Goal: Transaction & Acquisition: Purchase product/service

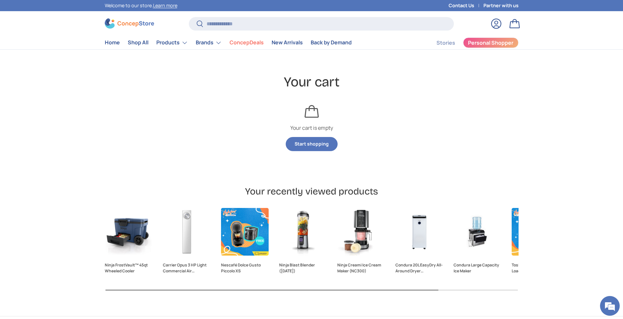
click at [495, 24] on link "Log in" at bounding box center [496, 23] width 14 height 14
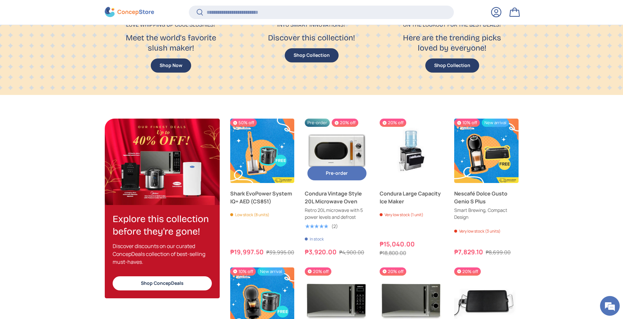
scroll to position [594, 0]
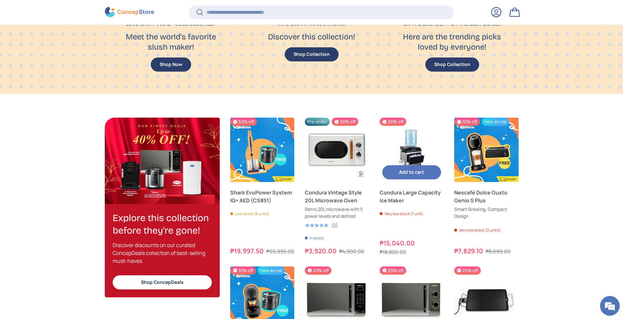
click at [411, 149] on img "Condura Large Capacity Ice Maker" at bounding box center [412, 150] width 64 height 64
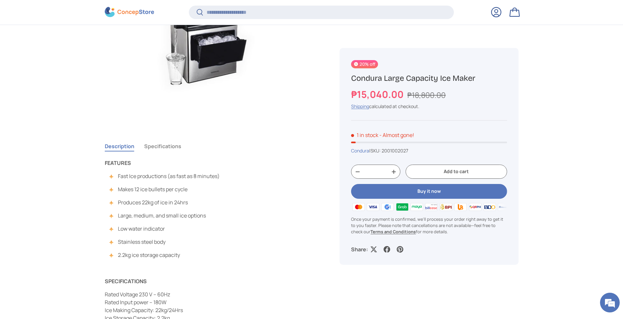
scroll to position [365, 0]
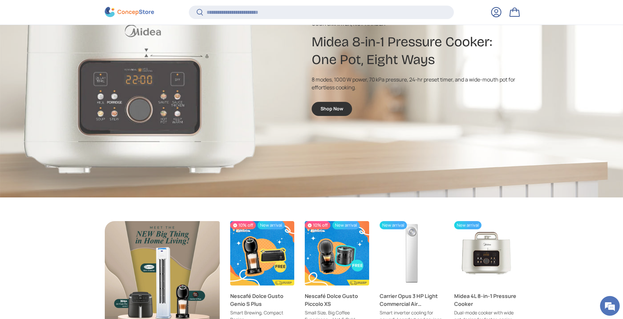
scroll to position [1297, 0]
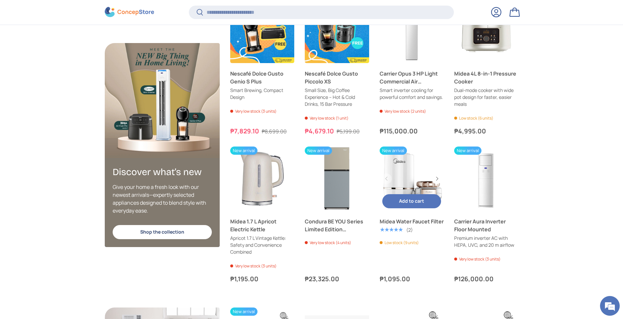
click at [398, 164] on link "Midea Water Faucet Filter" at bounding box center [412, 178] width 64 height 64
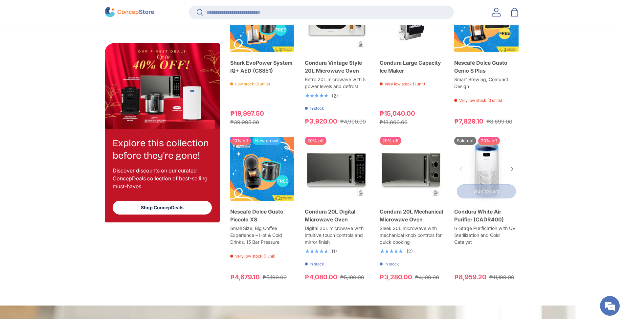
scroll to position [685, 0]
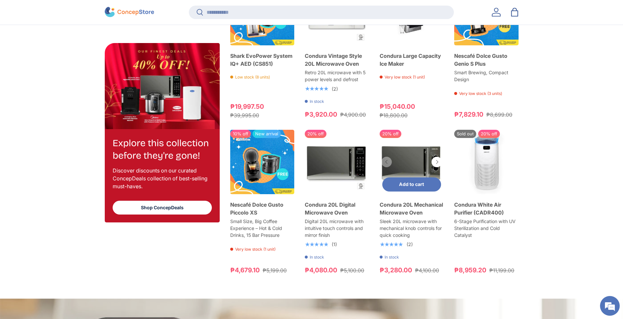
click at [401, 160] on link "Condura 20L Mechanical Microwave Oven" at bounding box center [412, 162] width 64 height 64
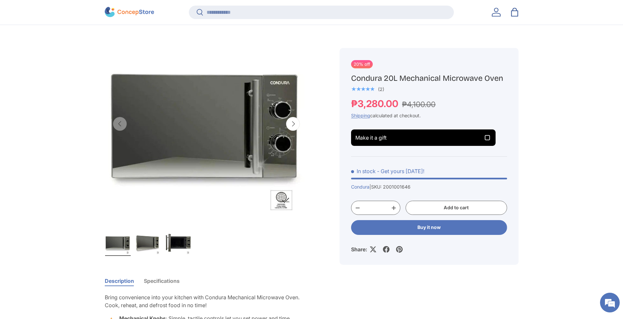
scroll to position [285, 0]
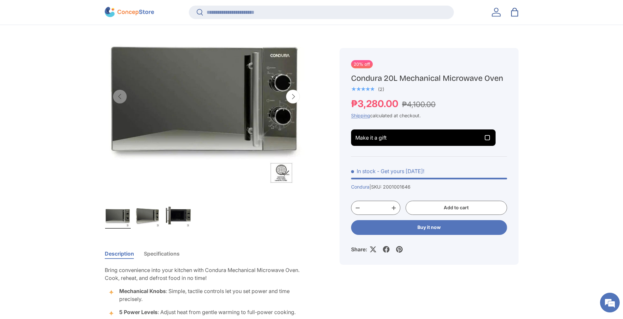
click at [453, 140] on span "Make it a gift" at bounding box center [423, 138] width 136 height 8
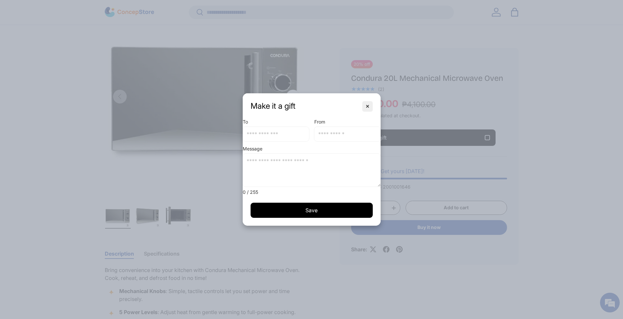
click at [273, 135] on input "text" at bounding box center [276, 134] width 66 height 14
type input "*******"
click at [336, 135] on input "text" at bounding box center [347, 134] width 66 height 14
type input "******"
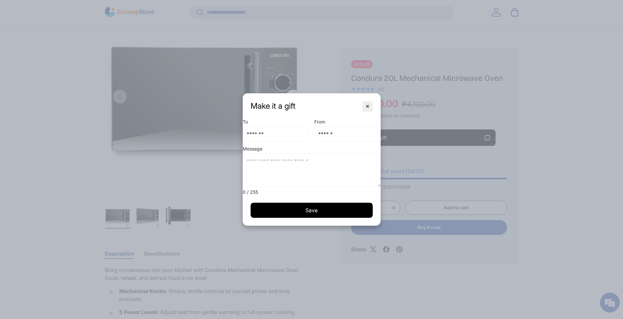
click at [302, 161] on textarea at bounding box center [312, 170] width 138 height 33
type textarea "****"
click at [303, 211] on span "Save Unavailable" at bounding box center [312, 210] width 114 height 7
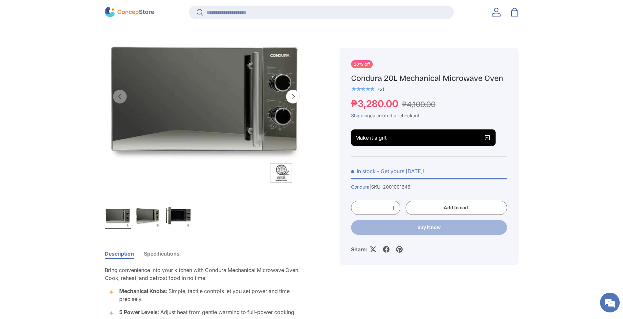
click at [453, 210] on button "Add to cart" at bounding box center [455, 208] width 101 height 14
click at [514, 7] on link "Bag 1 1 item" at bounding box center [514, 12] width 14 height 14
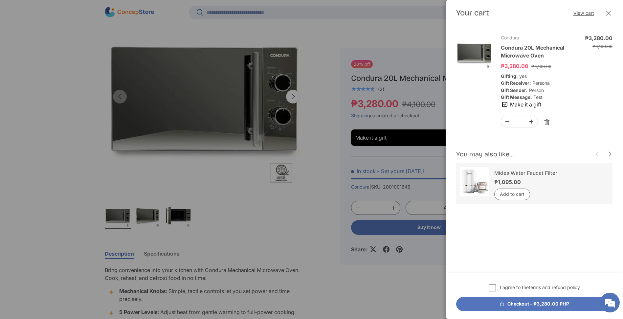
click at [525, 305] on button "Checkout - ₱3,280.00 PHP" at bounding box center [534, 304] width 156 height 14
click at [371, 39] on div at bounding box center [311, 159] width 623 height 319
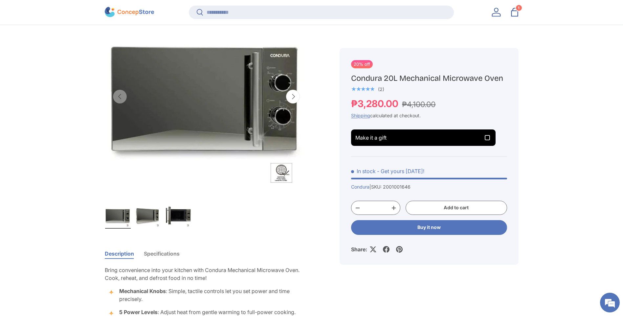
click at [511, 13] on link "Bag 1 1 item" at bounding box center [514, 12] width 14 height 14
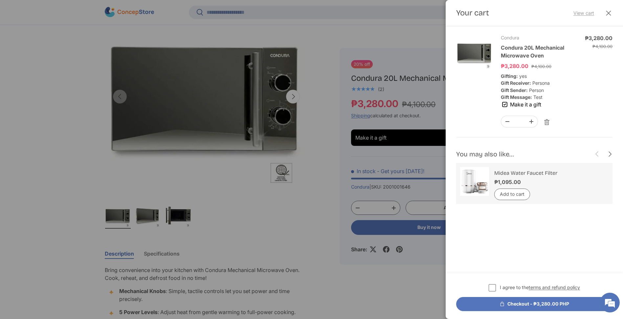
click at [582, 13] on link "View cart" at bounding box center [583, 13] width 21 height 7
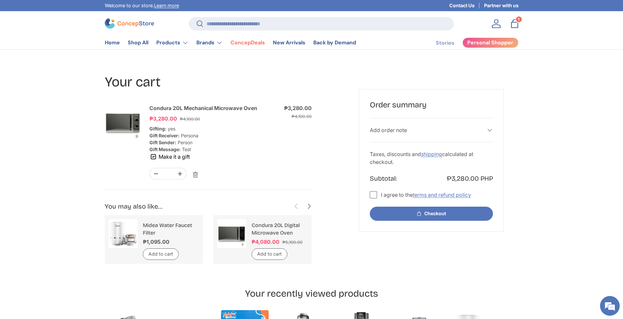
scroll to position [1209, 2684]
drag, startPoint x: 149, startPoint y: 128, endPoint x: 203, endPoint y: 149, distance: 57.2
click at [203, 149] on dl "Gifting: yes Gift Receiver: Persona Gift Sender: Person Gift Message: Test" at bounding box center [207, 139] width 117 height 28
click at [301, 157] on td "Subtotal Sale price ₱3,280.00 Regular price ₱4,100.00" at bounding box center [292, 142] width 37 height 77
click at [156, 160] on icon "button" at bounding box center [153, 157] width 8 height 8
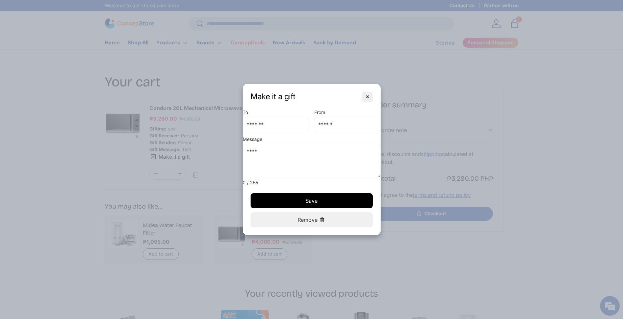
scroll to position [0, 0]
click at [371, 97] on button "✕" at bounding box center [367, 97] width 11 height 11
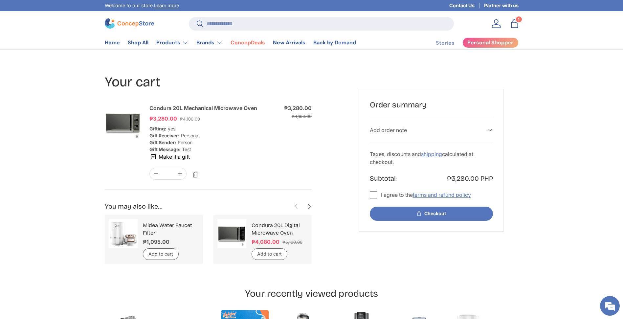
click at [398, 211] on button "Checkout" at bounding box center [431, 213] width 123 height 14
click at [374, 197] on label "I agree to the terms and refund policy" at bounding box center [420, 195] width 101 height 8
click at [372, 195] on label "I agree to the terms and refund policy" at bounding box center [420, 195] width 101 height 8
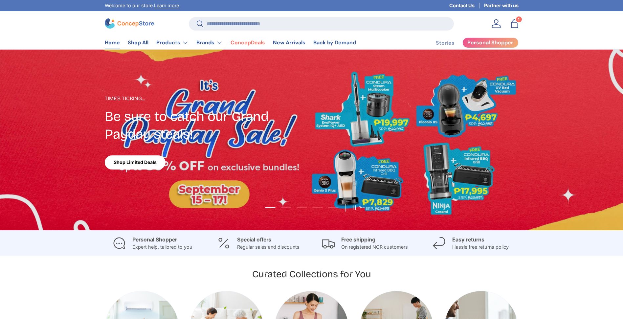
scroll to position [1499, 2684]
click at [173, 7] on link "Learn more" at bounding box center [166, 6] width 25 height 6
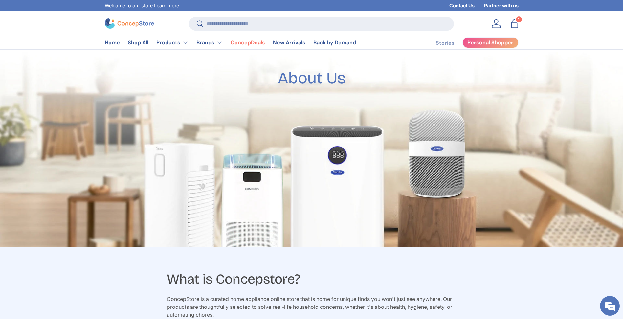
click at [445, 43] on link "Stories" at bounding box center [445, 42] width 19 height 13
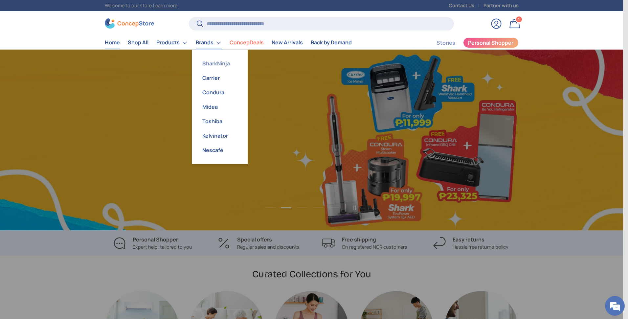
scroll to position [0, 623]
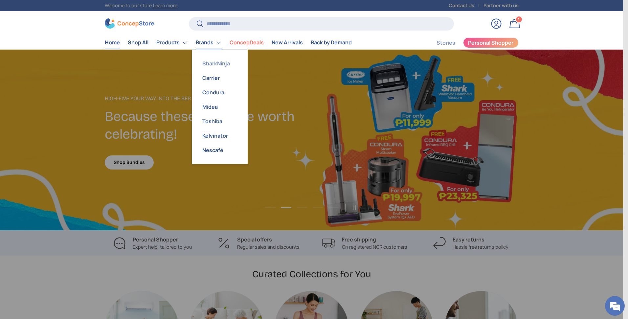
click at [223, 65] on link "SharkNinja" at bounding box center [220, 63] width 48 height 14
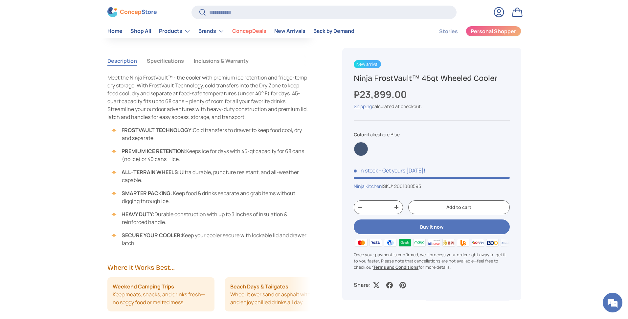
scroll to position [413, 0]
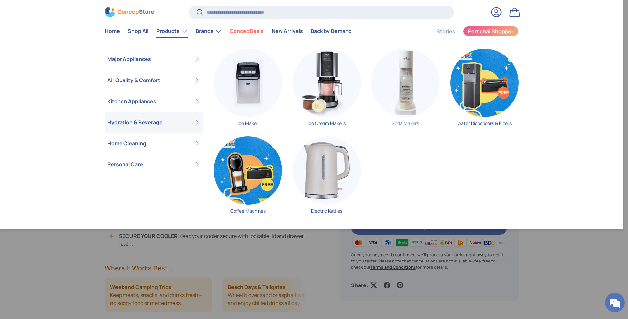
click at [402, 91] on img "Primary" at bounding box center [405, 83] width 68 height 68
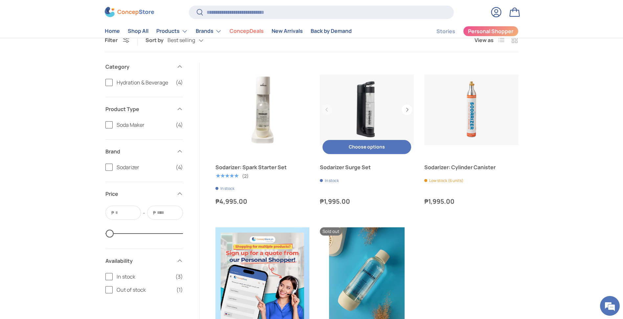
click at [356, 144] on button "Choose options Choose options" at bounding box center [366, 147] width 89 height 14
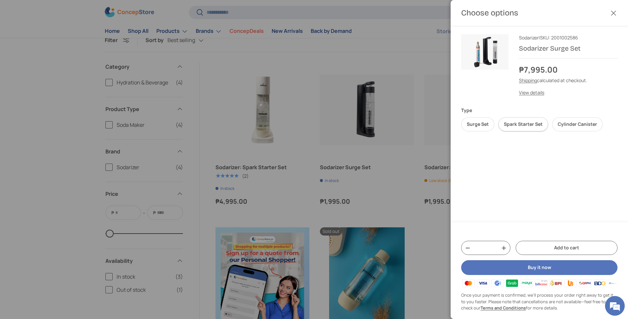
click at [535, 128] on label "Spark Starter Set" at bounding box center [523, 124] width 50 height 14
click at [569, 125] on label "Cylinder Canister" at bounding box center [577, 124] width 51 height 14
click at [526, 122] on label "Spark Starter Set" at bounding box center [523, 124] width 50 height 14
click at [577, 123] on label "Cylinder Canister" at bounding box center [577, 124] width 51 height 14
click at [577, 122] on label "Cylinder Canister" at bounding box center [577, 124] width 51 height 14
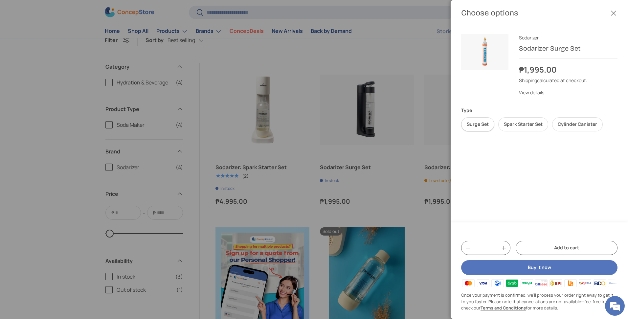
click at [478, 122] on label "Surge Set" at bounding box center [477, 124] width 33 height 14
drag, startPoint x: 527, startPoint y: 153, endPoint x: 538, endPoint y: 123, distance: 31.3
click at [527, 152] on div "Close Sodarizer | SKU: 2001002586 Sodarizer Surge Set ₱7,995.00 Unit price / Un…" at bounding box center [538, 124] width 177 height 196
click at [539, 118] on label "Spark Starter Set" at bounding box center [523, 124] width 50 height 14
click at [562, 122] on label "Cylinder Canister" at bounding box center [577, 124] width 51 height 14
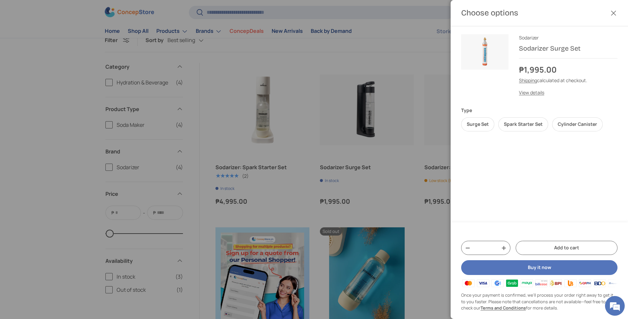
click at [403, 189] on div at bounding box center [314, 159] width 628 height 319
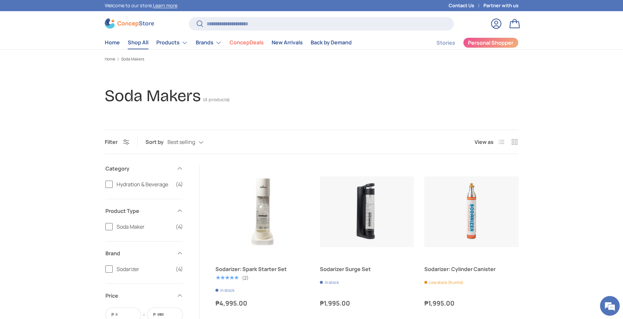
click at [132, 43] on link "Shop All" at bounding box center [138, 42] width 21 height 13
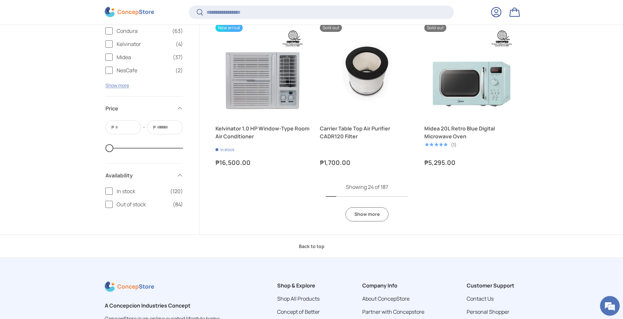
scroll to position [1442, 0]
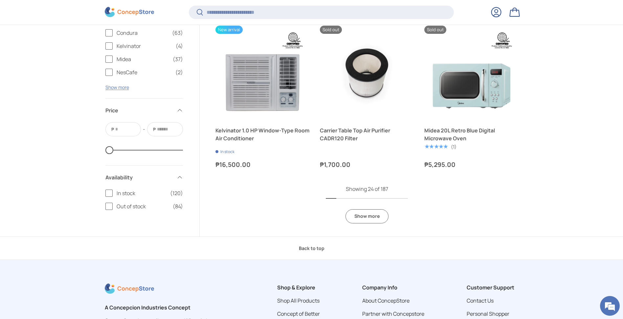
click at [369, 215] on link "Show more" at bounding box center [366, 216] width 43 height 14
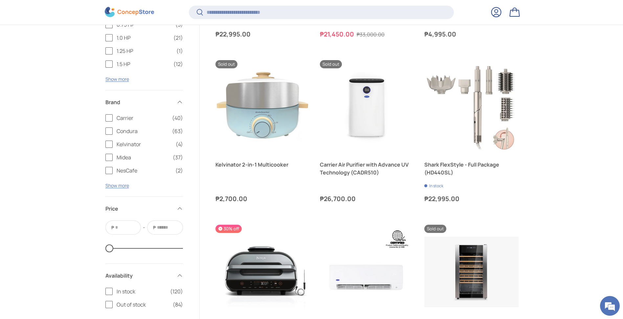
scroll to position [2643, 0]
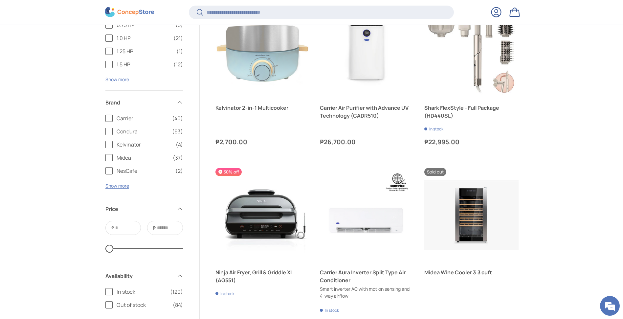
click at [128, 304] on span "Out of stock" at bounding box center [143, 305] width 52 height 8
click at [122, 293] on span "In stock" at bounding box center [142, 292] width 50 height 8
click at [124, 303] on span "Out of stock" at bounding box center [143, 305] width 52 height 8
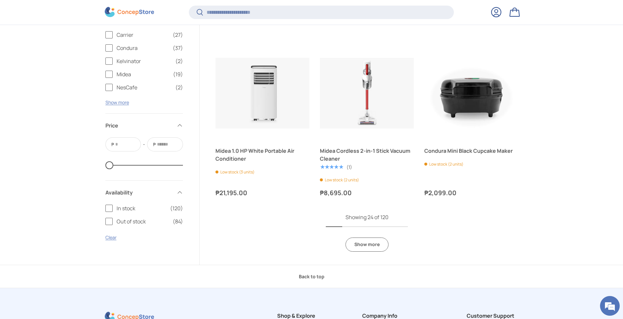
scroll to position [1413, 0]
click at [376, 246] on link "Show more" at bounding box center [366, 245] width 43 height 14
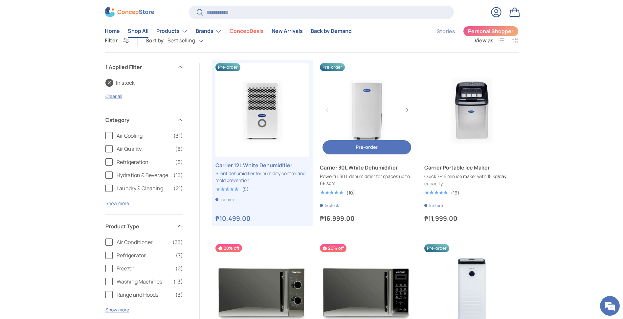
scroll to position [0, 0]
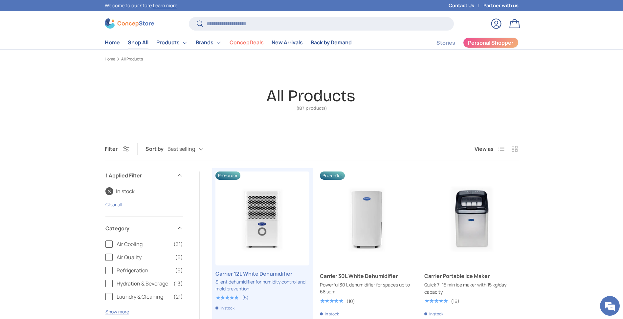
click at [479, 86] on div "All Products (187 products)" at bounding box center [312, 99] width 414 height 27
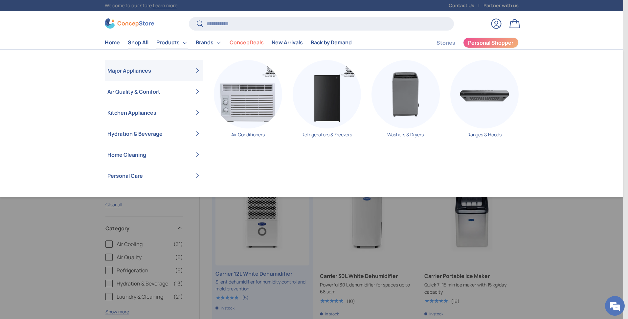
click at [122, 42] on li "Home" at bounding box center [112, 42] width 23 height 13
click at [119, 43] on li "Home" at bounding box center [112, 42] width 23 height 13
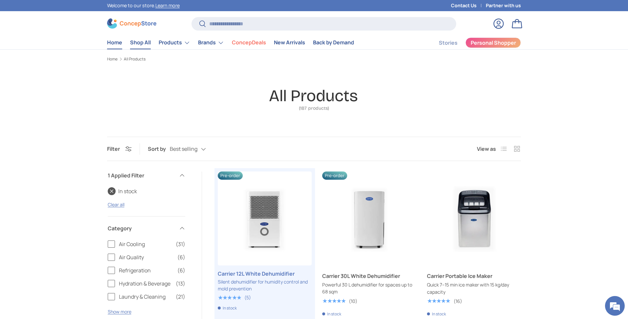
click at [109, 45] on link "Home" at bounding box center [114, 42] width 15 height 13
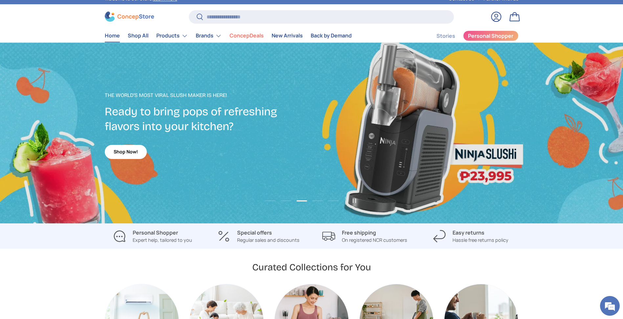
scroll to position [6, 0]
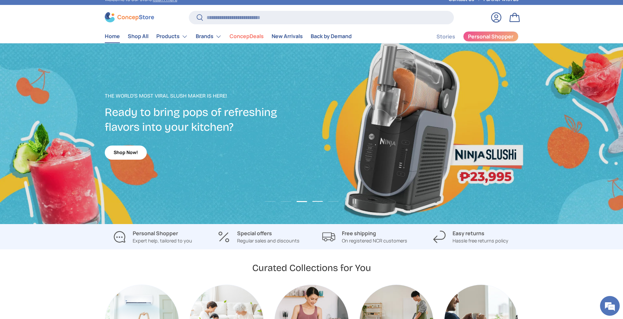
click at [320, 199] on button "Load slide 4 of 5" at bounding box center [317, 201] width 14 height 10
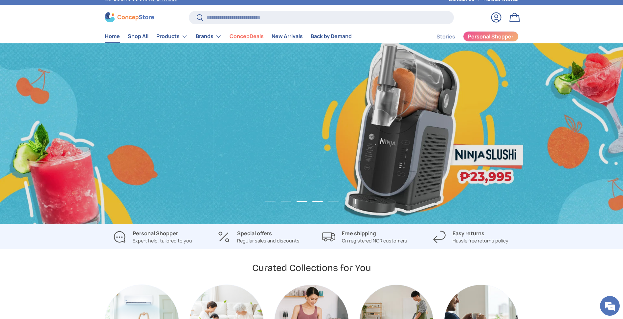
scroll to position [0, 1868]
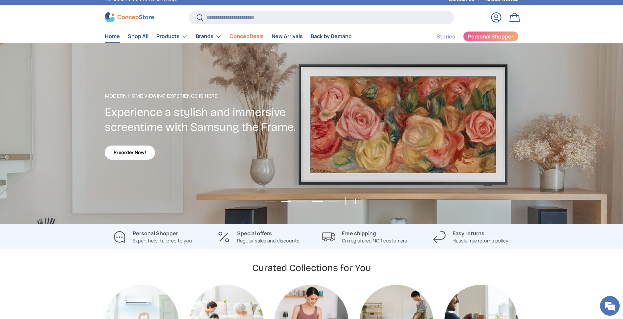
click at [285, 200] on button "Load slide 2 of 5" at bounding box center [286, 201] width 14 height 10
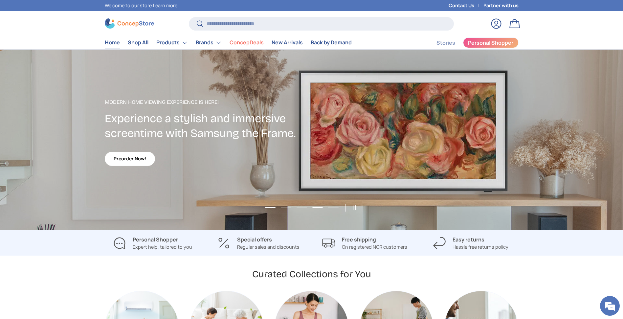
click at [267, 207] on button "Load slide 1 of 5" at bounding box center [270, 208] width 14 height 10
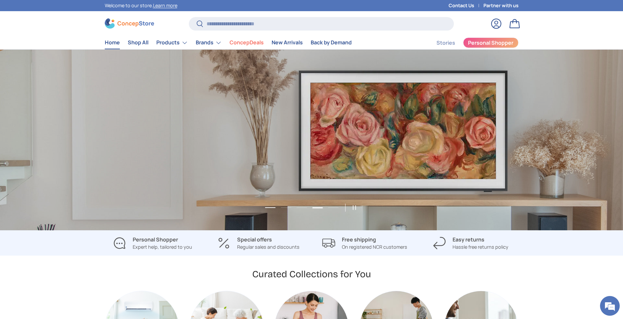
scroll to position [0, 0]
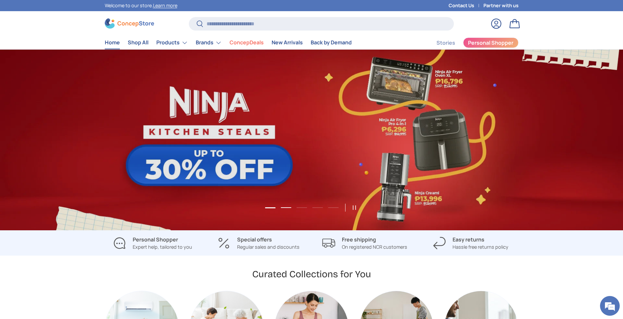
click at [279, 208] on button "Load slide 2 of 5" at bounding box center [286, 208] width 14 height 10
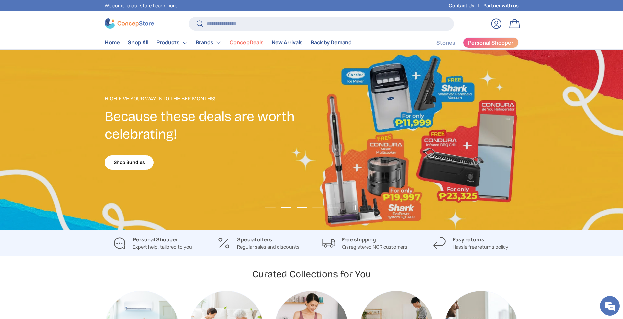
click at [307, 206] on button "Load slide 3 of 5" at bounding box center [301, 208] width 14 height 10
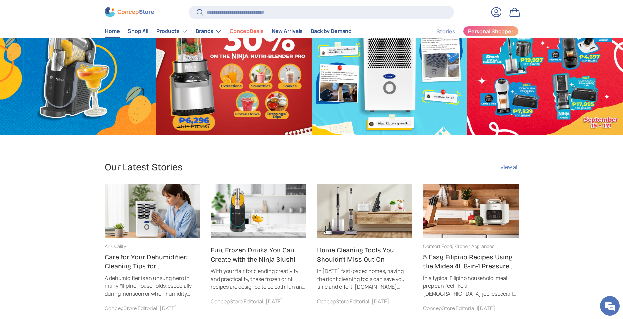
scroll to position [2235, 0]
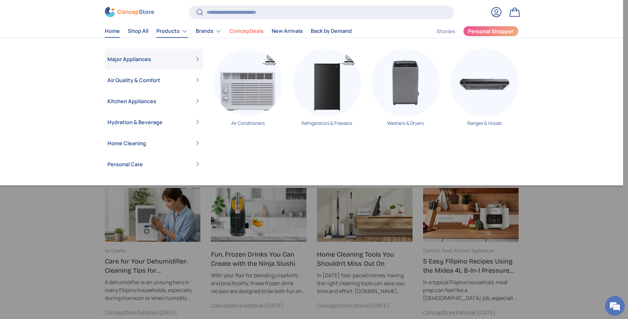
click at [171, 32] on link "Products" at bounding box center [172, 31] width 32 height 13
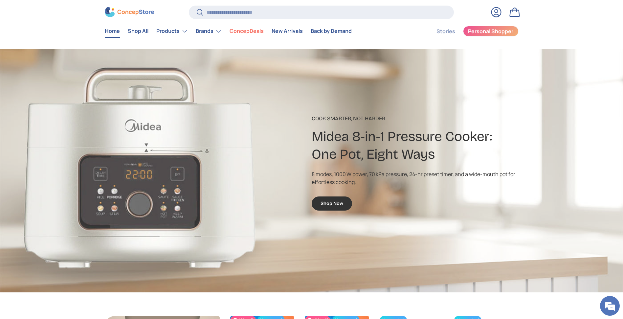
scroll to position [945, 0]
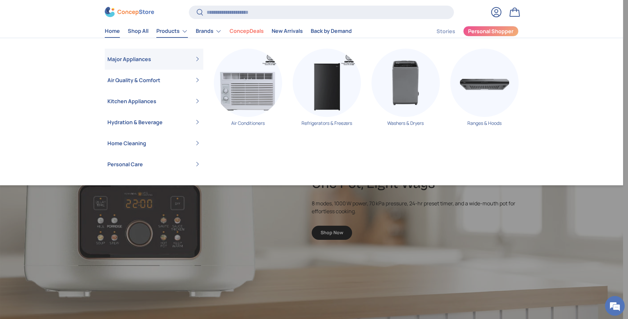
click at [575, 117] on div "Back Products Major Appliances Air Conditioners Refrigerators & Freezers Washer…" at bounding box center [311, 111] width 623 height 147
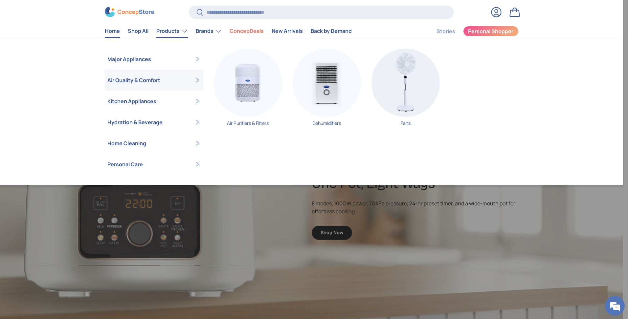
click at [141, 79] on link "Air Quality & Comfort" at bounding box center [153, 80] width 93 height 21
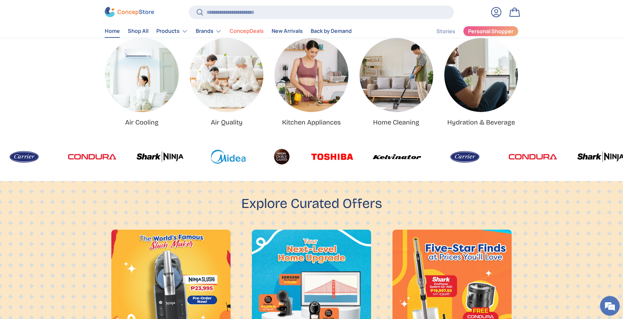
scroll to position [0, 0]
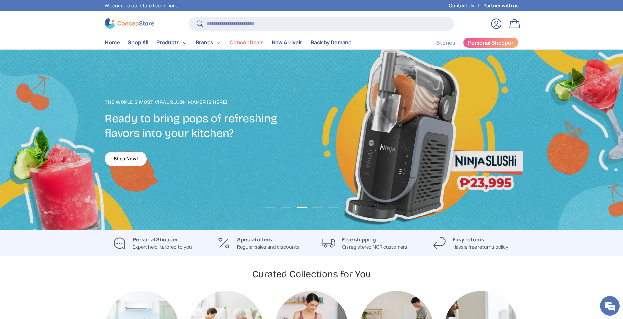
click at [581, 19] on store-header "Search Search Reset Log in Bag Menu Home Shop All Products Back Products" at bounding box center [311, 30] width 623 height 38
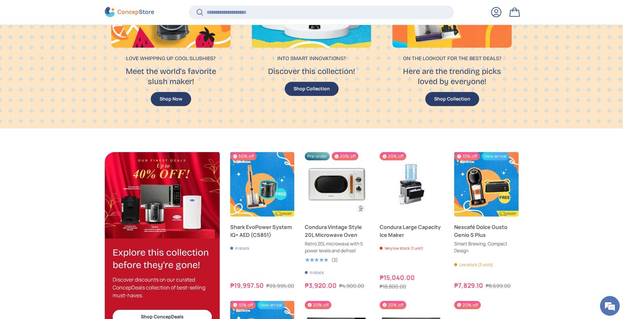
scroll to position [709, 0]
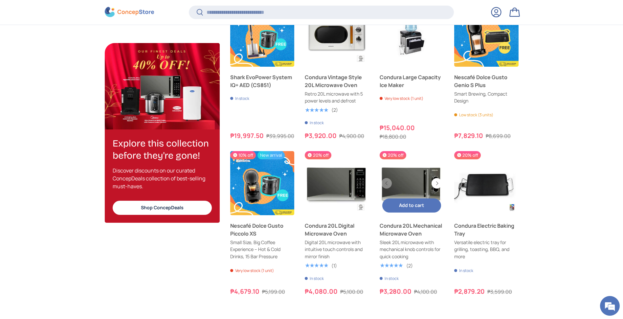
click at [406, 184] on link "Condura 20L Mechanical Microwave Oven" at bounding box center [412, 183] width 64 height 64
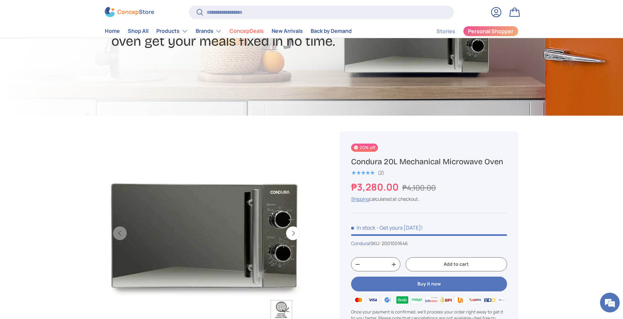
scroll to position [105, 0]
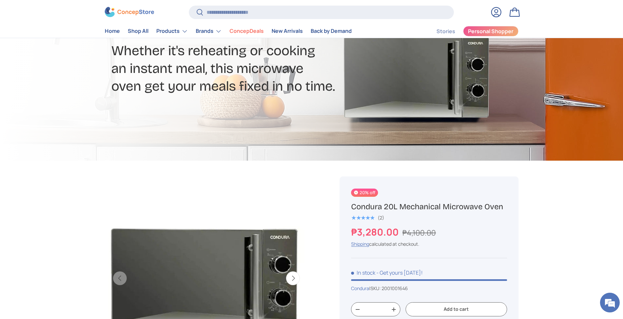
click at [131, 2] on store-header "Search Search Reset Log in Bag Menu Home Shop All Products Back Products" at bounding box center [311, 19] width 623 height 38
click at [127, 11] on img at bounding box center [129, 12] width 49 height 10
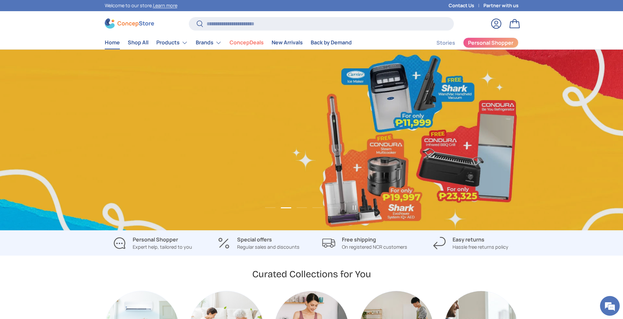
scroll to position [0, 623]
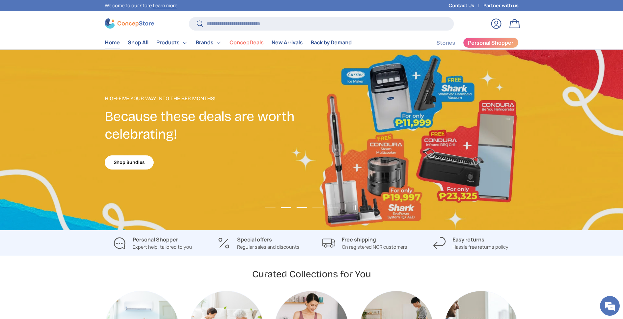
click at [299, 207] on button "Load slide 3 of 5" at bounding box center [301, 208] width 14 height 10
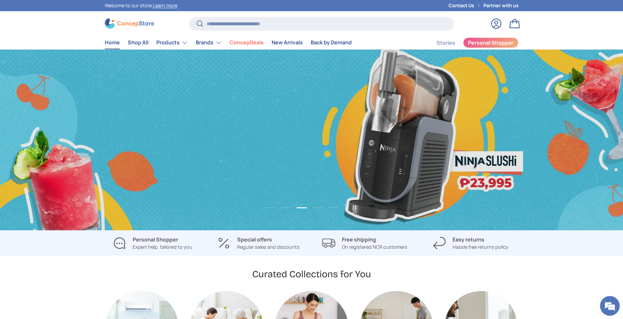
scroll to position [0, 1246]
